Goal: Task Accomplishment & Management: Complete application form

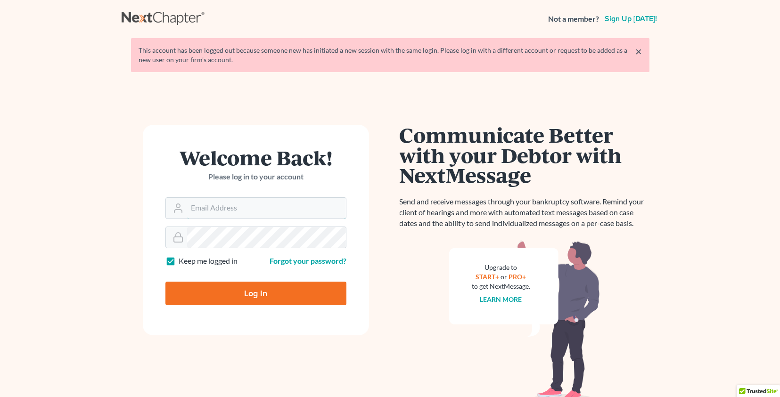
type input "salvarado@wellerlegalgroup.com"
click at [241, 290] on input "Log In" at bounding box center [255, 294] width 181 height 24
type input "Thinking..."
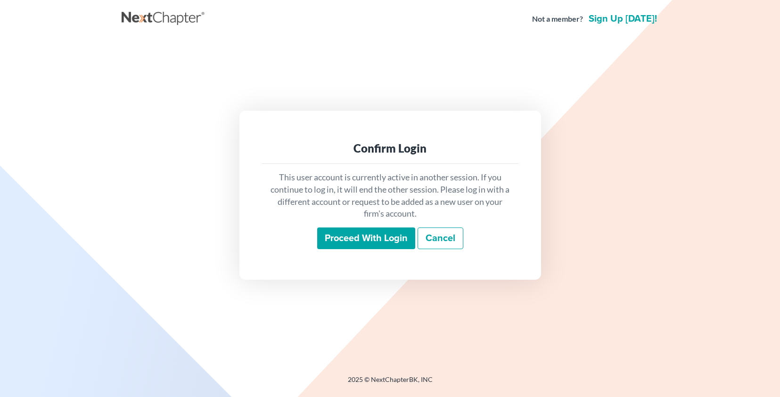
click at [392, 232] on input "Proceed with login" at bounding box center [366, 239] width 98 height 22
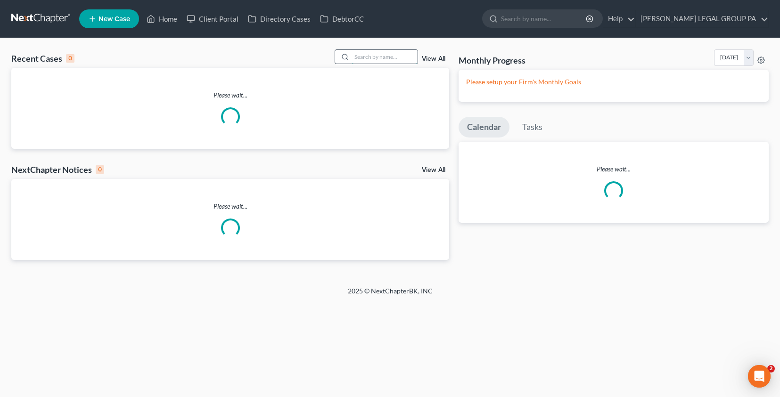
click at [396, 56] on input "search" at bounding box center [385, 57] width 66 height 14
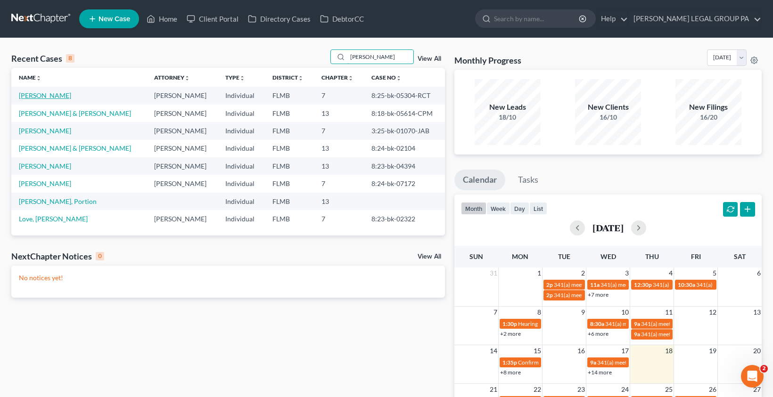
type input "[PERSON_NAME]"
click at [50, 98] on link "Douglas, Aaron" at bounding box center [45, 95] width 52 height 8
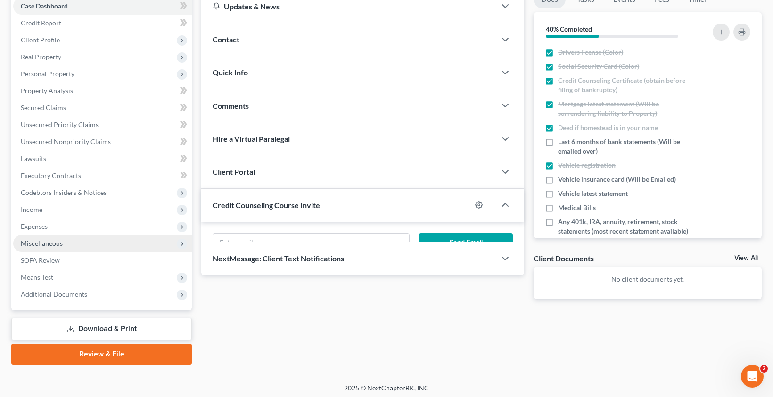
scroll to position [104, 0]
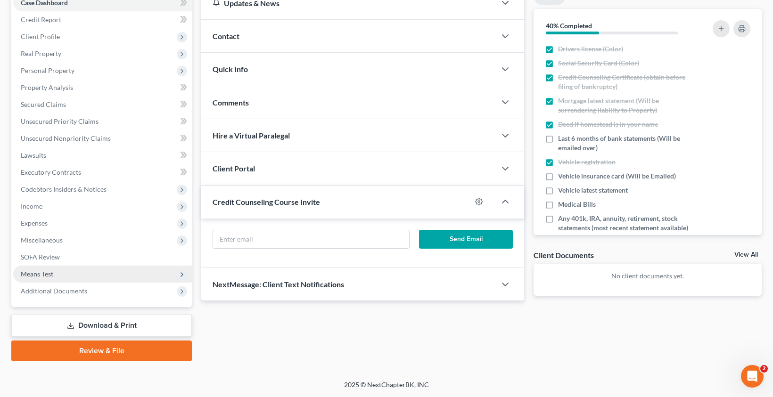
click at [52, 281] on span "Means Test" at bounding box center [102, 274] width 179 height 17
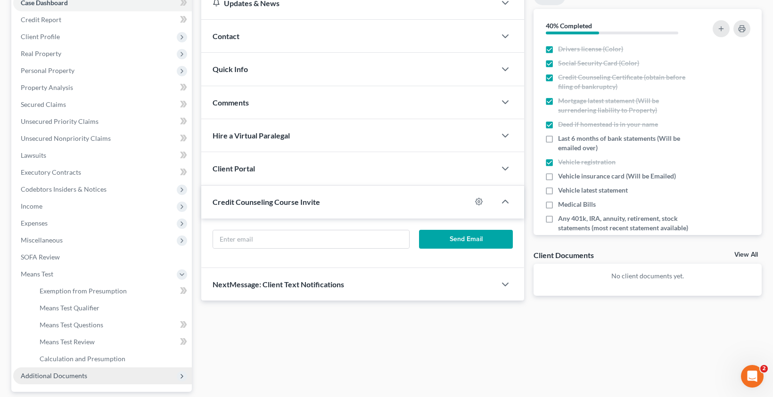
click at [59, 375] on span "Additional Documents" at bounding box center [54, 376] width 66 height 8
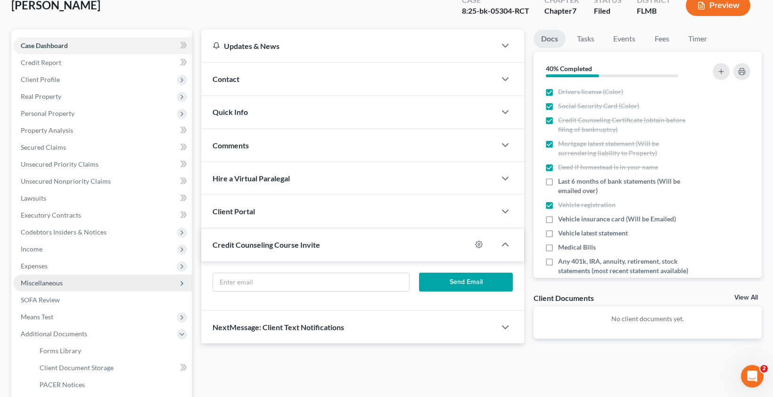
scroll to position [110, 0]
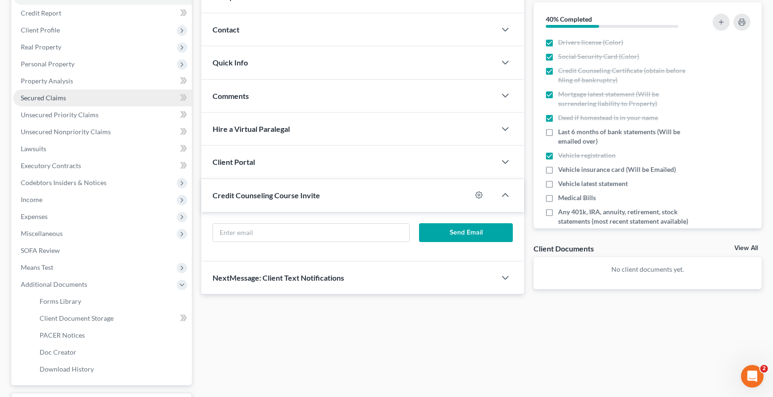
click at [44, 93] on link "Secured Claims" at bounding box center [102, 98] width 179 height 17
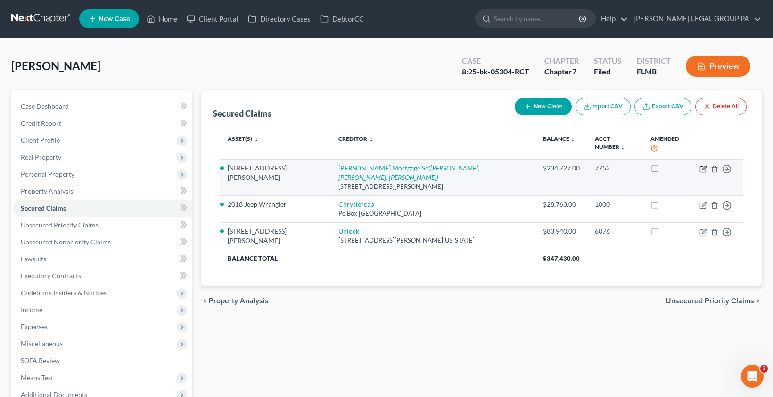
click at [706, 165] on icon "button" at bounding box center [704, 169] width 8 height 8
select select "4"
select select "0"
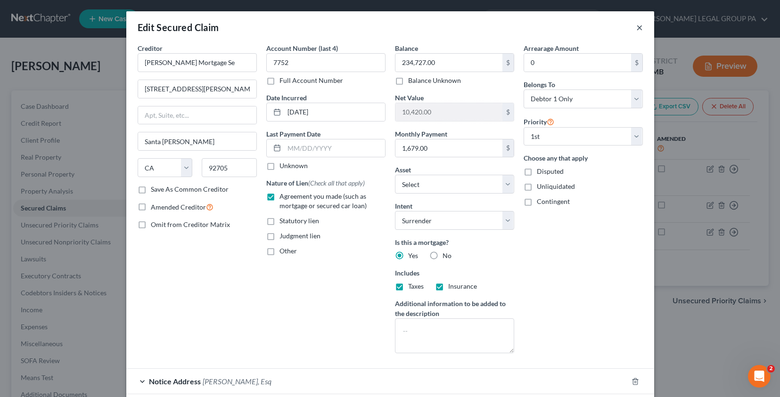
click at [636, 27] on button "×" at bounding box center [639, 27] width 7 height 11
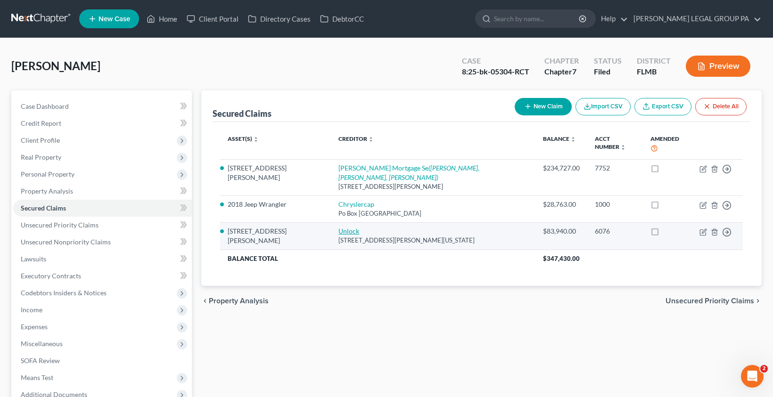
click at [339, 227] on link "Unlock" at bounding box center [349, 231] width 21 height 8
select select "3"
select select "6"
select select "0"
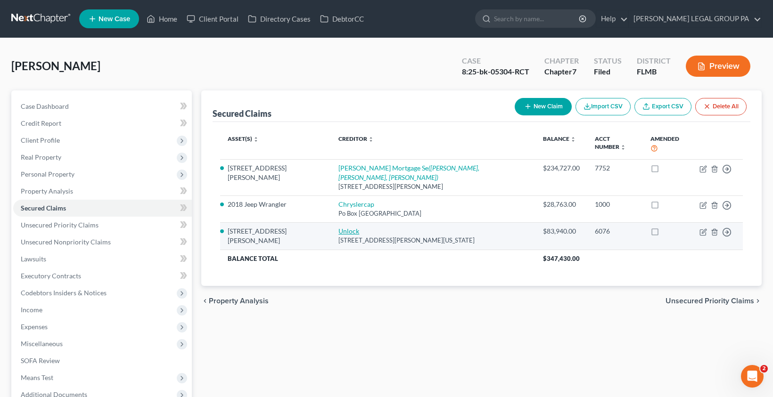
select select "0"
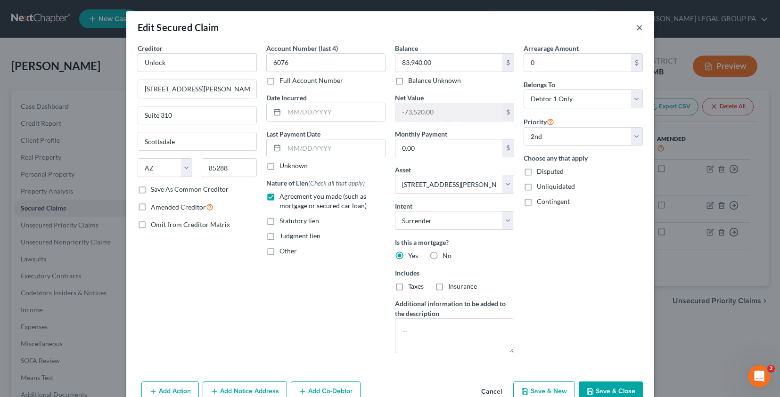
click at [637, 27] on button "×" at bounding box center [639, 27] width 7 height 11
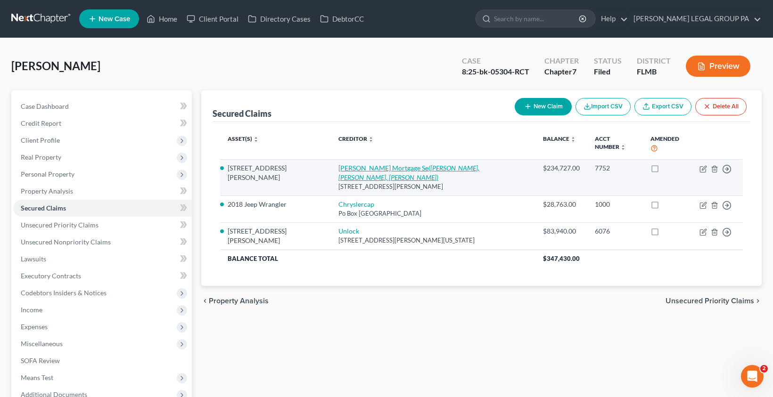
click at [378, 164] on link "Carrington Mortgage Se (Maya Rubinov, Esq, Ian Jagendorf)" at bounding box center [409, 172] width 141 height 17
select select "4"
select select "6"
select select "0"
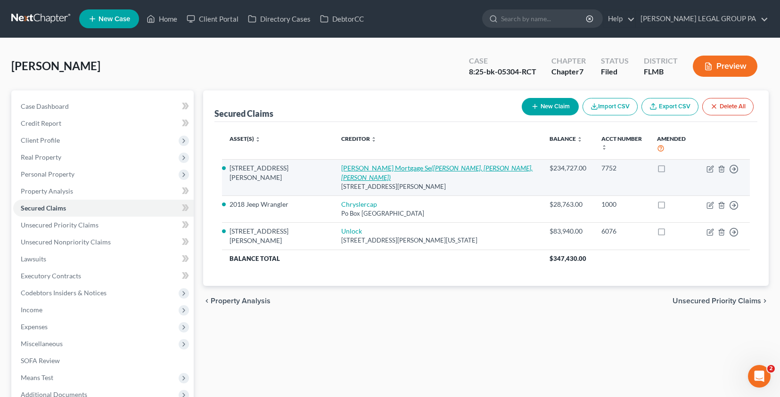
select select "0"
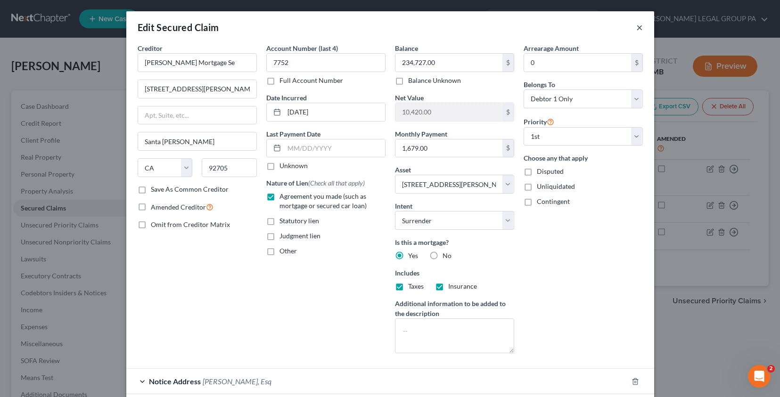
click at [637, 27] on button "×" at bounding box center [639, 27] width 7 height 11
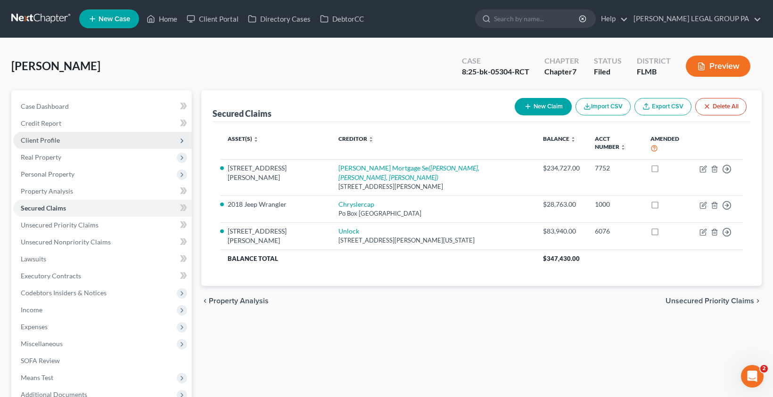
click at [44, 139] on span "Client Profile" at bounding box center [40, 140] width 39 height 8
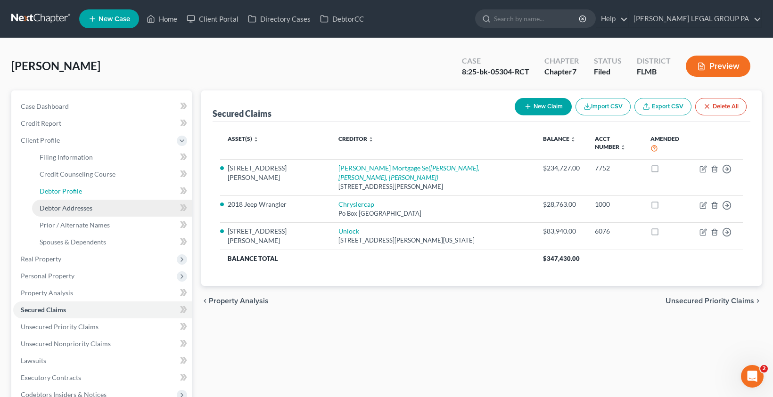
click at [64, 198] on link "Debtor Profile" at bounding box center [112, 191] width 160 height 17
select select "3"
select select "1"
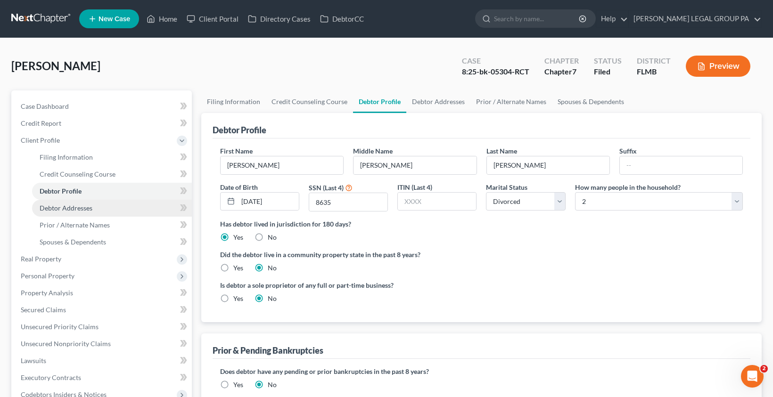
radio input "true"
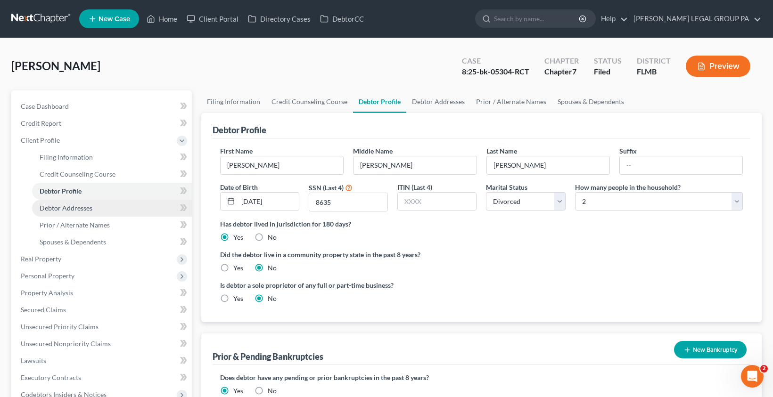
click at [66, 206] on span "Debtor Addresses" at bounding box center [66, 208] width 53 height 8
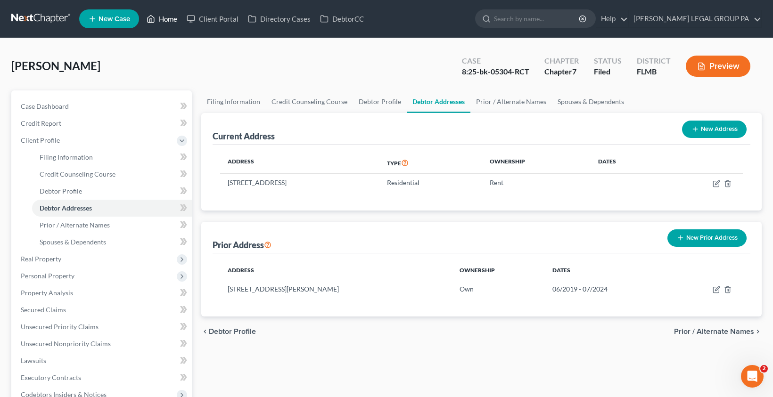
click at [172, 17] on link "Home" at bounding box center [162, 18] width 40 height 17
